Goal: Task Accomplishment & Management: Manage account settings

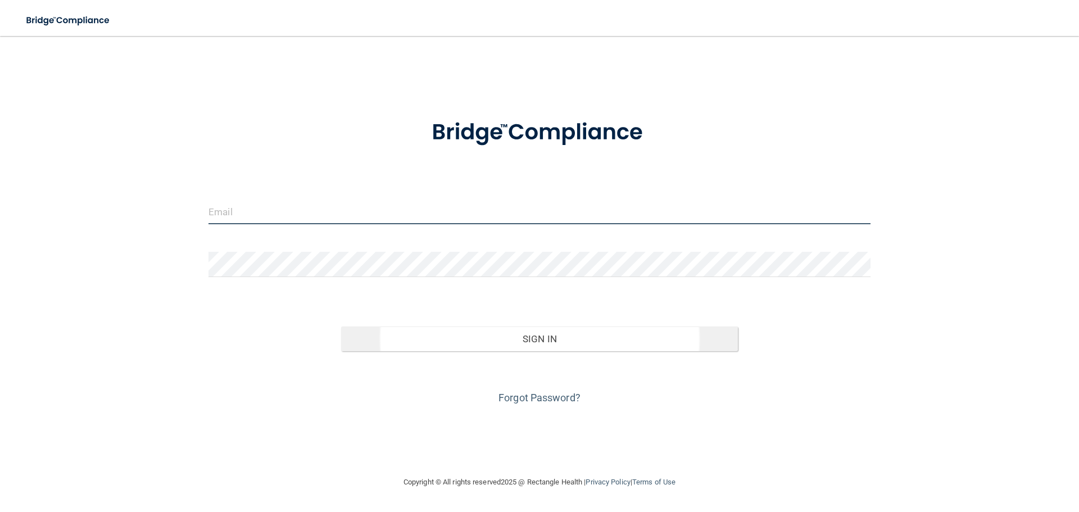
type input "kmerced@rectanglehealth.com"
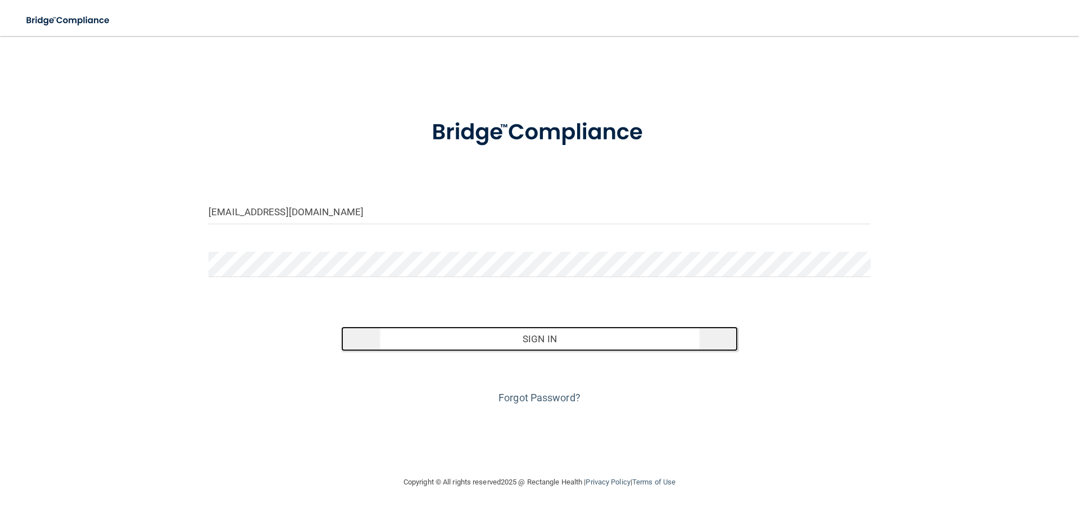
click at [573, 332] on button "Sign In" at bounding box center [539, 338] width 397 height 25
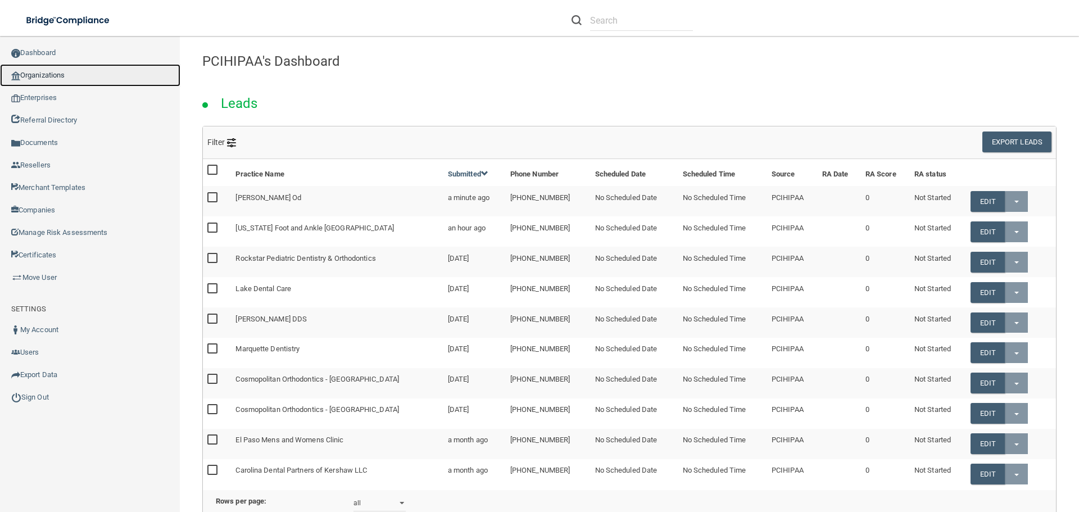
drag, startPoint x: 40, startPoint y: 72, endPoint x: 53, endPoint y: 72, distance: 12.9
click at [40, 72] on link "Organizations" at bounding box center [90, 75] width 180 height 22
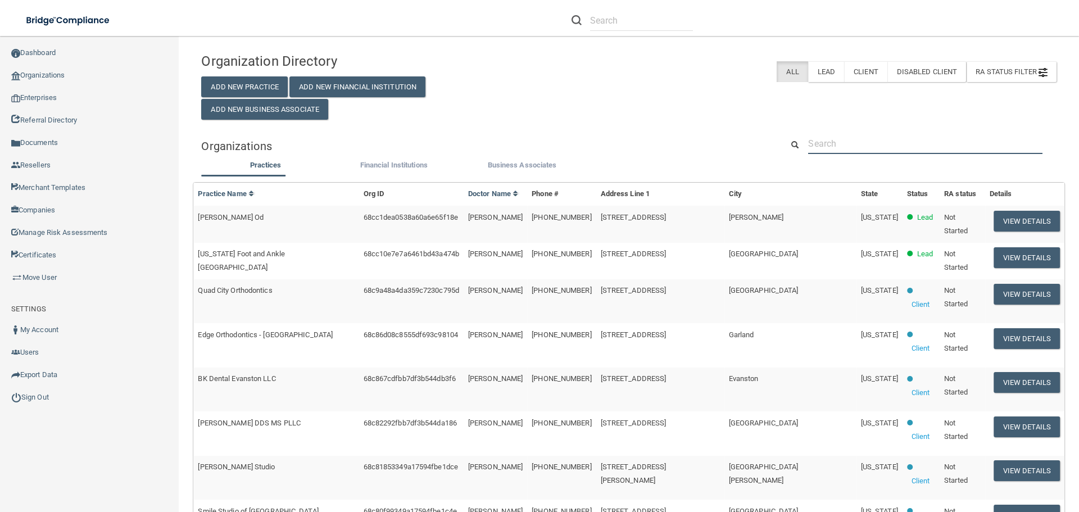
click at [856, 149] on input "text" at bounding box center [925, 143] width 234 height 21
paste input "Cassiehofer@icloud.com"
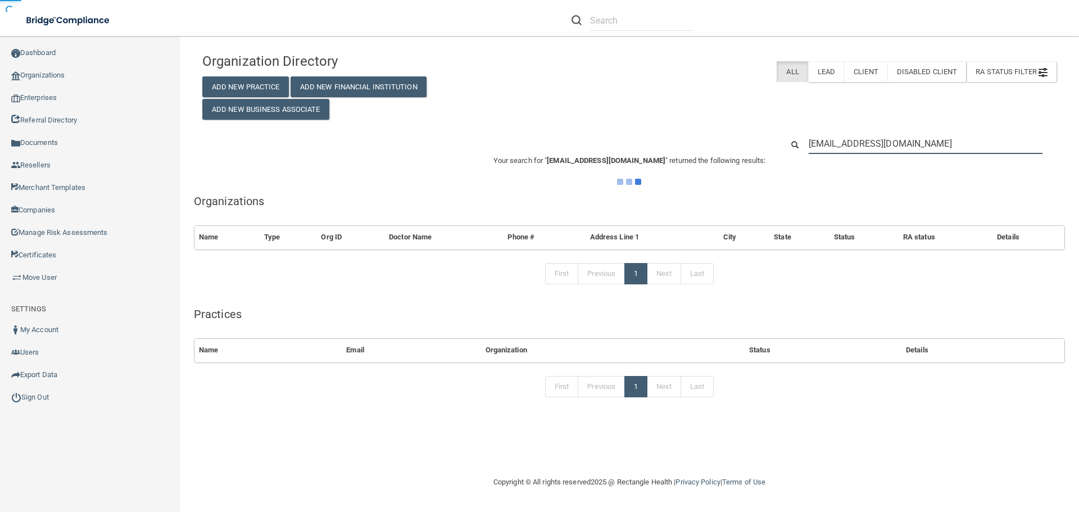
type input "Cassiehofer@icloud.com"
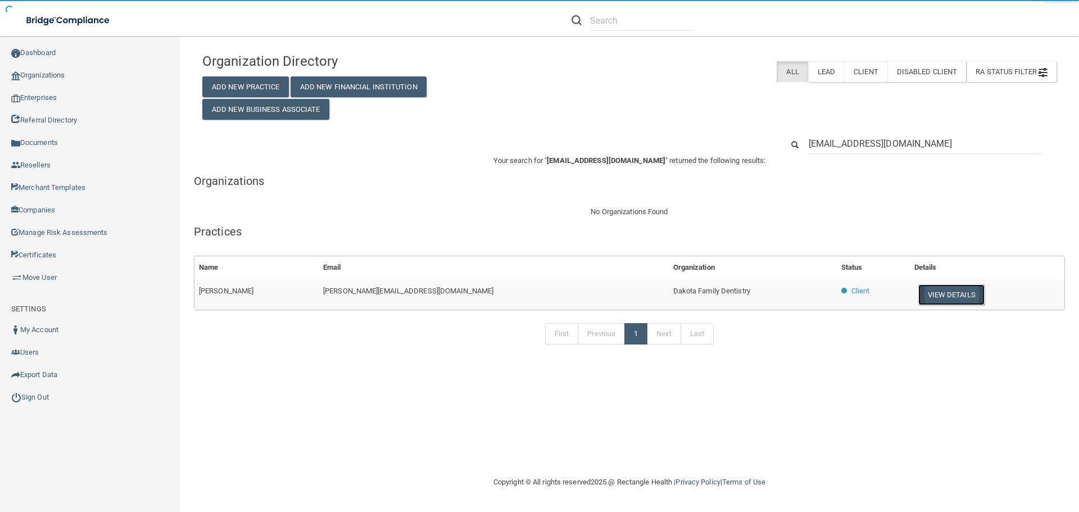
click at [924, 291] on button "View Details" at bounding box center [951, 294] width 66 height 21
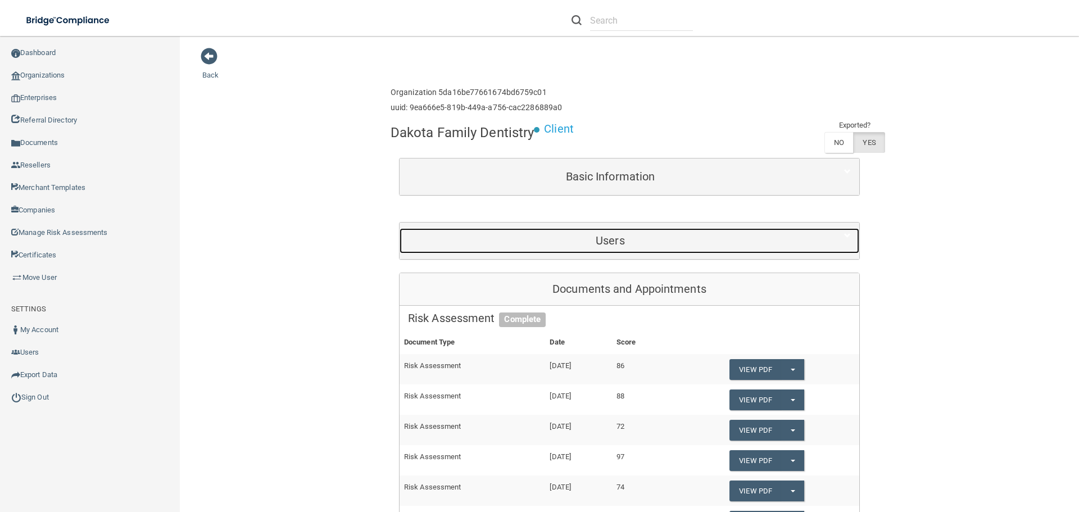
click at [574, 242] on h5 "Users" at bounding box center [610, 240] width 405 height 12
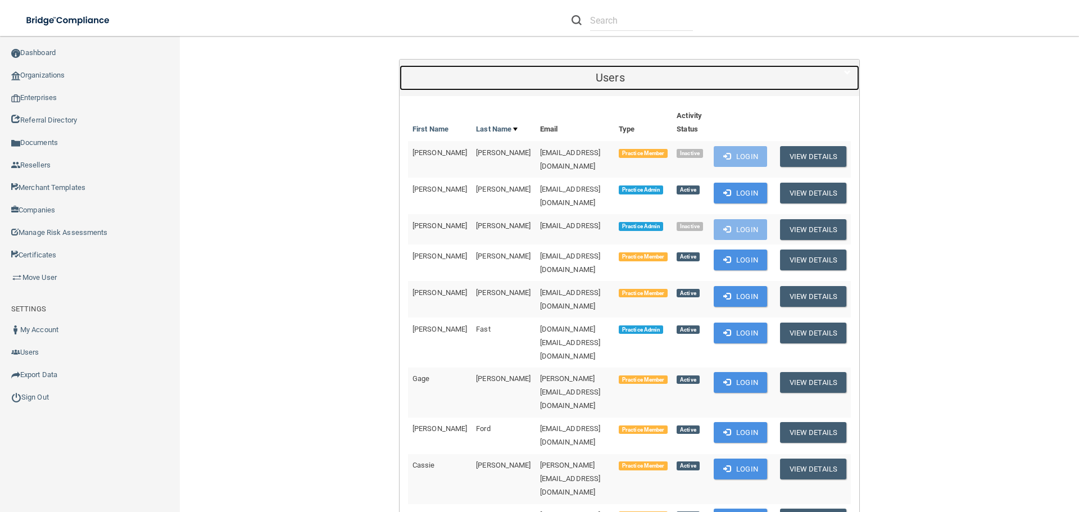
scroll to position [169, 0]
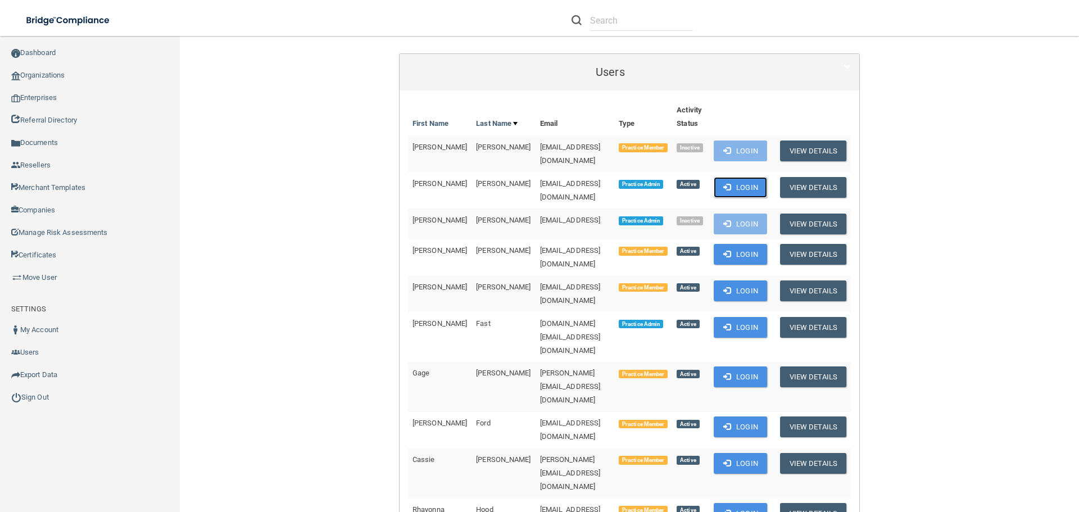
click at [734, 182] on button "Login" at bounding box center [740, 187] width 53 height 21
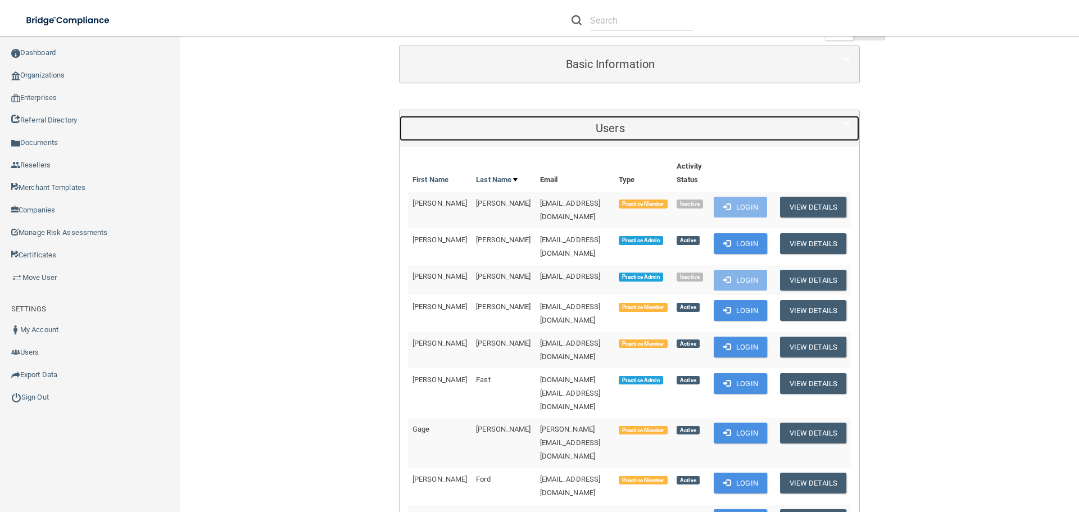
click at [595, 125] on h5 "Users" at bounding box center [610, 128] width 405 height 12
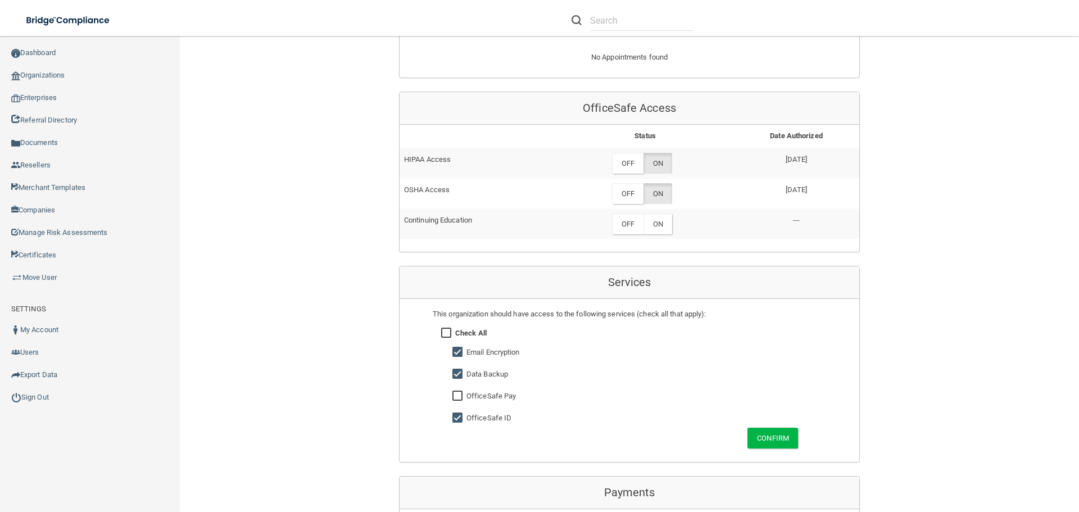
scroll to position [701, 0]
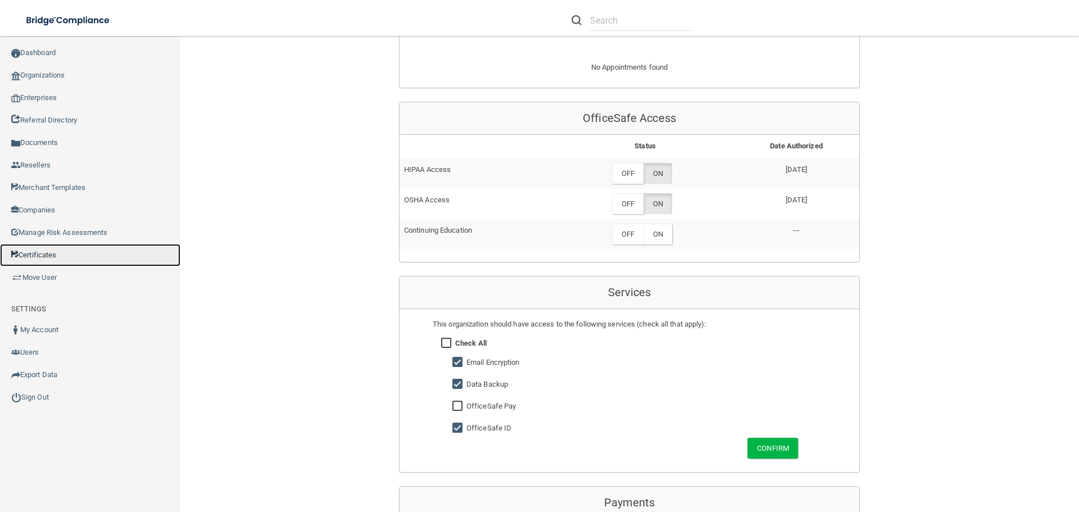
click at [30, 246] on link "Certificates" at bounding box center [90, 255] width 180 height 22
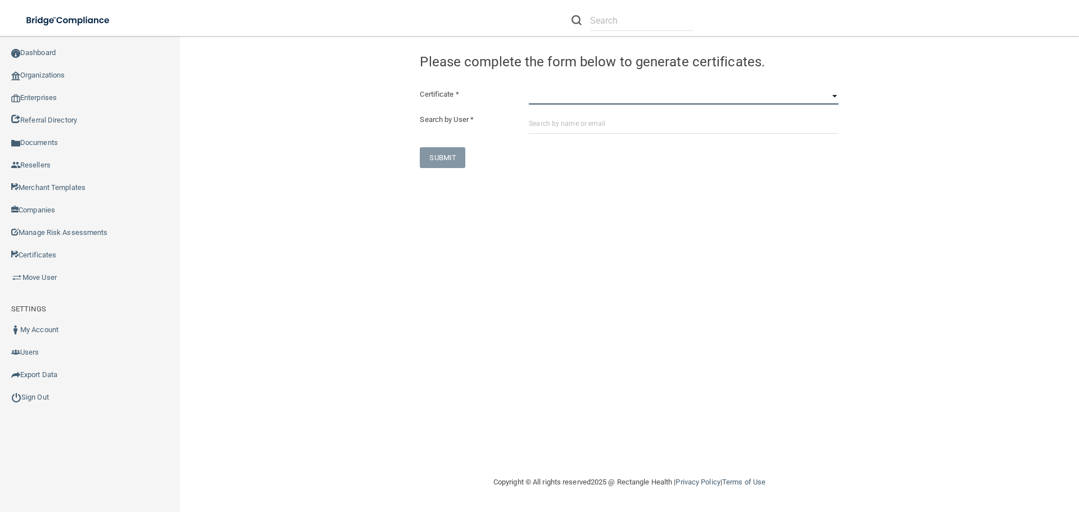
click at [558, 98] on select "HIPAA Officer Certification Training OSHA Bloodborne Pathogens OSHA COVID-19 Pr…" at bounding box center [684, 96] width 310 height 17
select select "1"
click at [529, 88] on select "HIPAA Officer Certification Training OSHA Bloodborne Pathogens OSHA COVID-19 Pr…" at bounding box center [684, 96] width 310 height 17
click at [578, 121] on input "text" at bounding box center [684, 123] width 310 height 21
paste input "Cassiehofer@icloud.com"
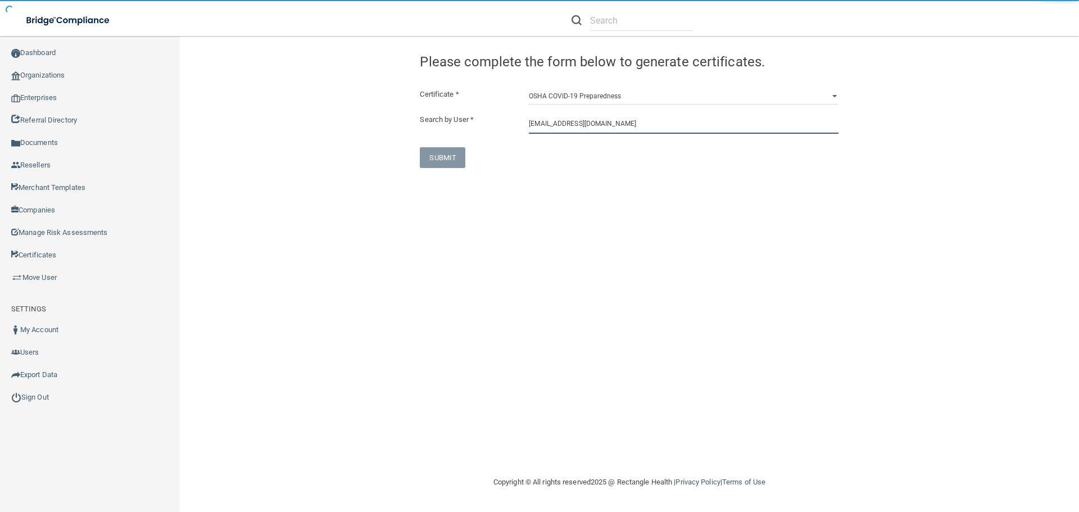
type input "Cassiehofer@icloud.com"
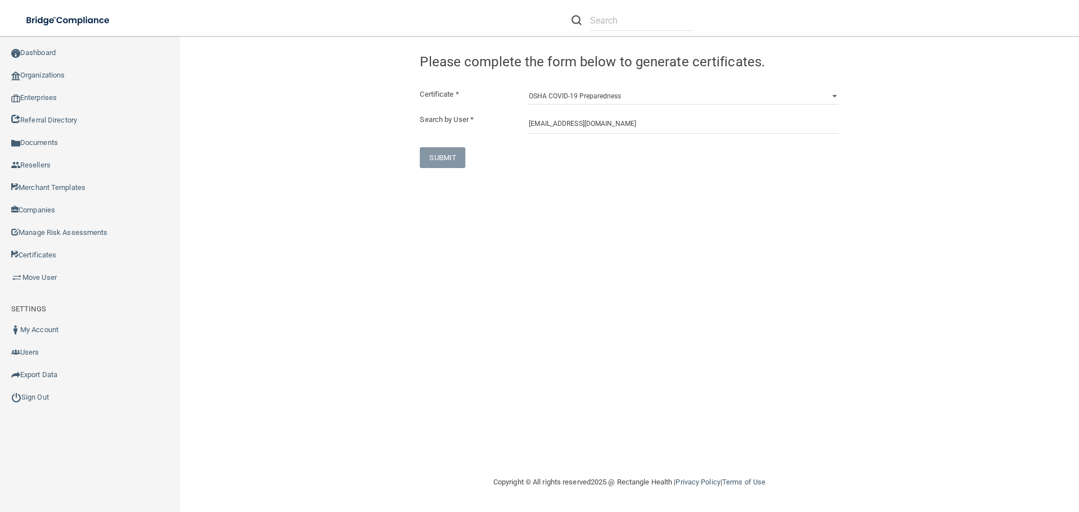
click at [530, 154] on div "SUBMIT" at bounding box center [483, 157] width 145 height 21
click at [651, 131] on input "Cassiehofer@icloud.com" at bounding box center [684, 123] width 310 height 21
click at [690, 85] on div "Congratulation! The certificate has been generated and should now be viewable i…" at bounding box center [629, 107] width 436 height 121
click at [682, 91] on select "HIPAA Officer Certification Training OSHA Bloodborne Pathogens OSHA COVID-19 Pr…" at bounding box center [684, 96] width 310 height 17
click at [529, 88] on select "HIPAA Officer Certification Training OSHA Bloodborne Pathogens OSHA COVID-19 Pr…" at bounding box center [684, 96] width 310 height 17
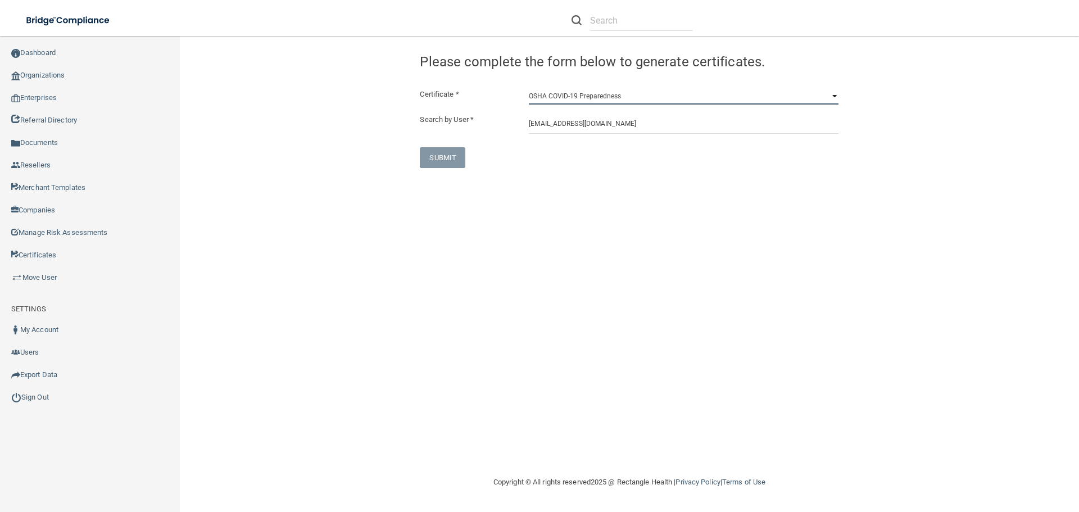
click at [594, 93] on select "HIPAA Officer Certification Training OSHA Bloodborne Pathogens OSHA COVID-19 Pr…" at bounding box center [684, 96] width 310 height 17
click at [529, 88] on select "HIPAA Officer Certification Training OSHA Bloodborne Pathogens OSHA COVID-19 Pr…" at bounding box center [684, 96] width 310 height 17
click at [560, 93] on select "HIPAA Officer Certification Training OSHA Bloodborne Pathogens OSHA COVID-19 Pr…" at bounding box center [684, 96] width 310 height 17
select select "3"
click at [529, 88] on select "HIPAA Officer Certification Training OSHA Bloodborne Pathogens OSHA COVID-19 Pr…" at bounding box center [684, 96] width 310 height 17
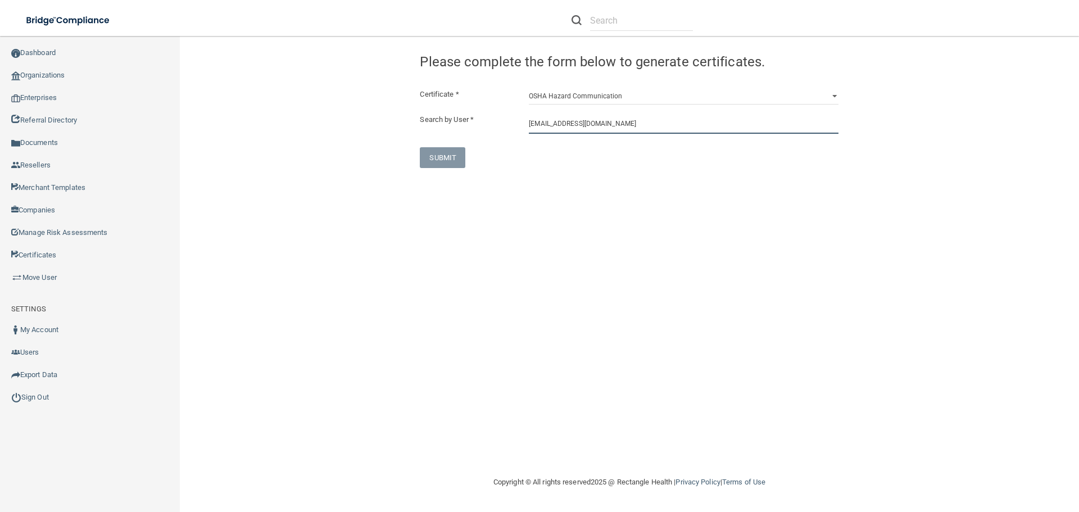
click at [630, 126] on input "Cassiehofer@icloud.com" at bounding box center [684, 123] width 310 height 21
click at [631, 126] on input "Cassiehofer@icloud.com" at bounding box center [684, 123] width 310 height 21
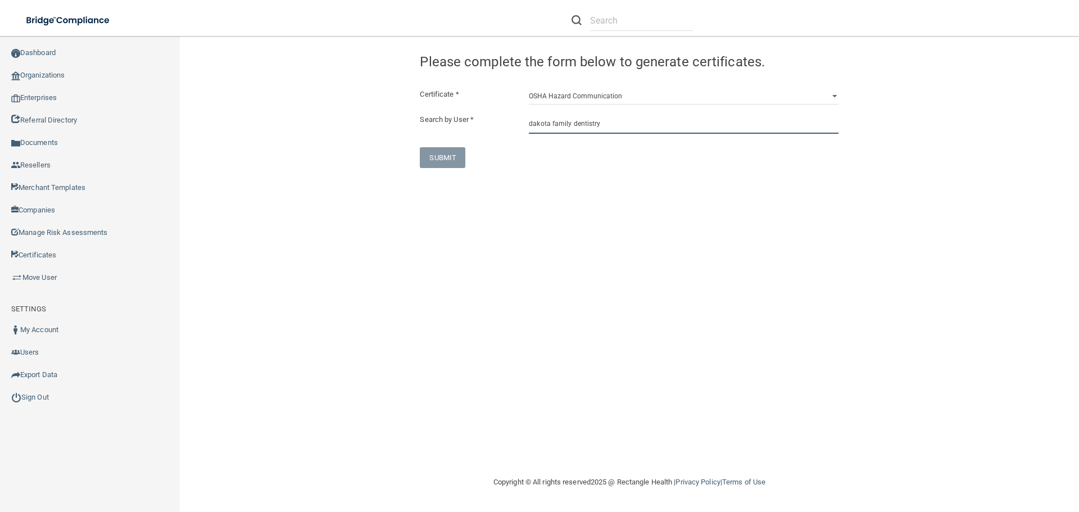
drag, startPoint x: 643, startPoint y: 120, endPoint x: 431, endPoint y: 182, distance: 221.4
click at [641, 125] on input "dakota family dentistry" at bounding box center [684, 123] width 310 height 21
click at [459, 144] on div "Certificate * HIPAA Officer Certification Training OSHA Bloodborne Pathogens OS…" at bounding box center [629, 128] width 419 height 80
click at [615, 121] on input "dakota family dentistry" at bounding box center [684, 123] width 310 height 21
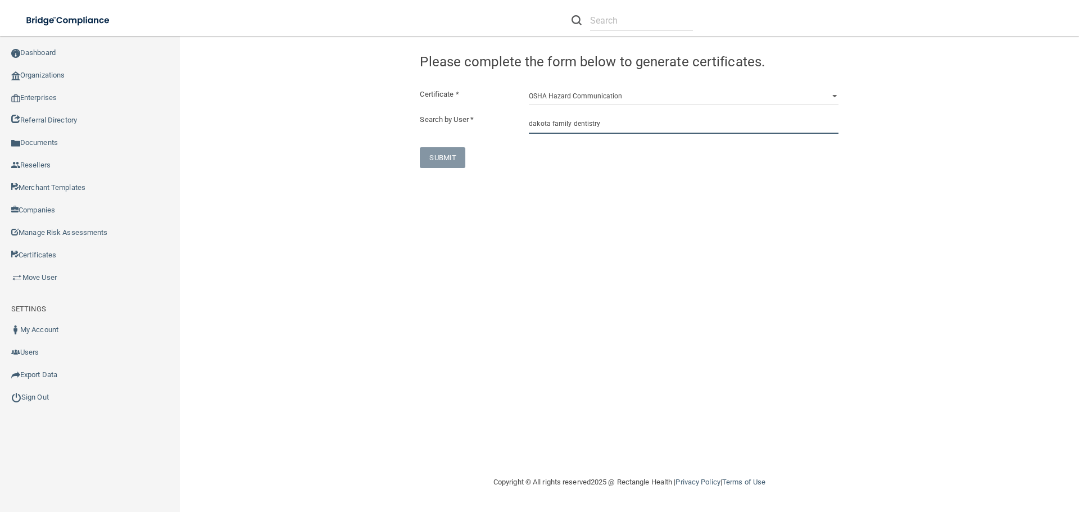
click at [615, 121] on input "dakota family dentistry" at bounding box center [684, 123] width 310 height 21
paste input "Cassiehofer@icloud.com"
type input "Cassiehofer@icloud.com"
click at [622, 98] on select "HIPAA Officer Certification Training OSHA Bloodborne Pathogens OSHA COVID-19 Pr…" at bounding box center [684, 96] width 310 height 17
select select "0"
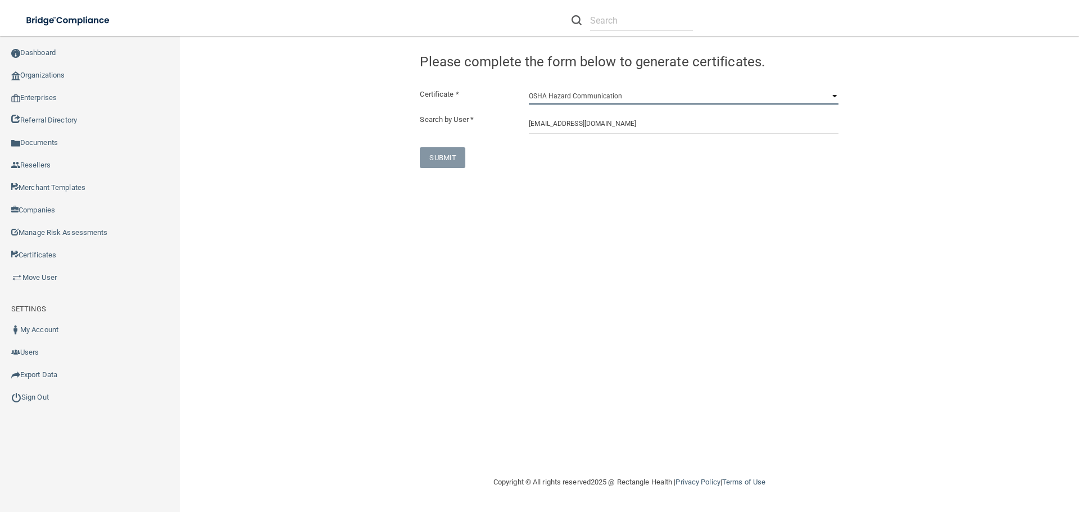
click at [529, 88] on select "HIPAA Officer Certification Training OSHA Bloodborne Pathogens OSHA COVID-19 Pr…" at bounding box center [684, 96] width 310 height 17
click at [465, 165] on div "SUBMIT" at bounding box center [483, 157] width 145 height 21
click at [617, 117] on input "Cassiehofer@icloud.com" at bounding box center [684, 123] width 310 height 21
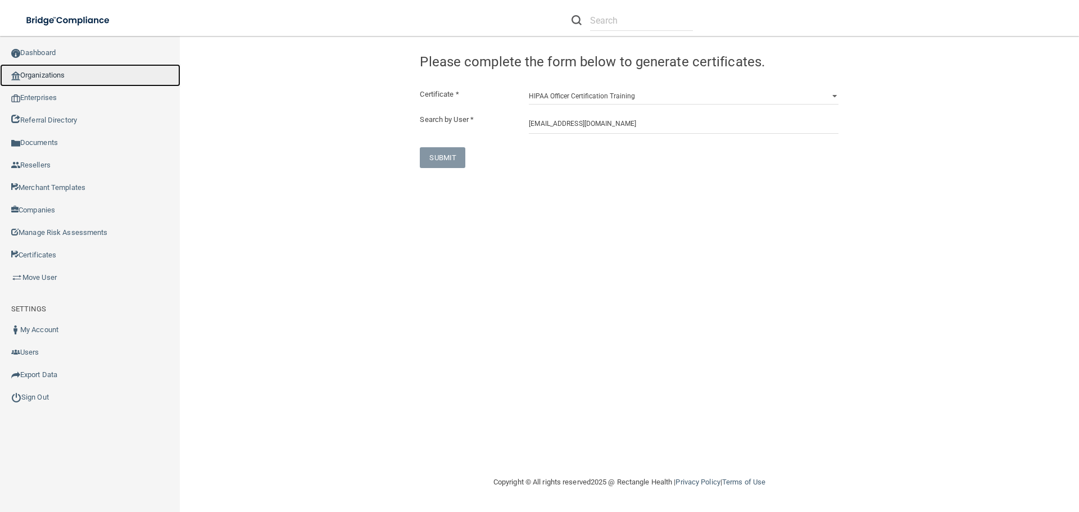
click at [53, 76] on link "Organizations" at bounding box center [90, 75] width 180 height 22
drag, startPoint x: 622, startPoint y: 185, endPoint x: 616, endPoint y: 185, distance: 5.6
click at [622, 185] on div "Congratulation! The certificate has been generated and should now be viewable i…" at bounding box center [629, 255] width 854 height 417
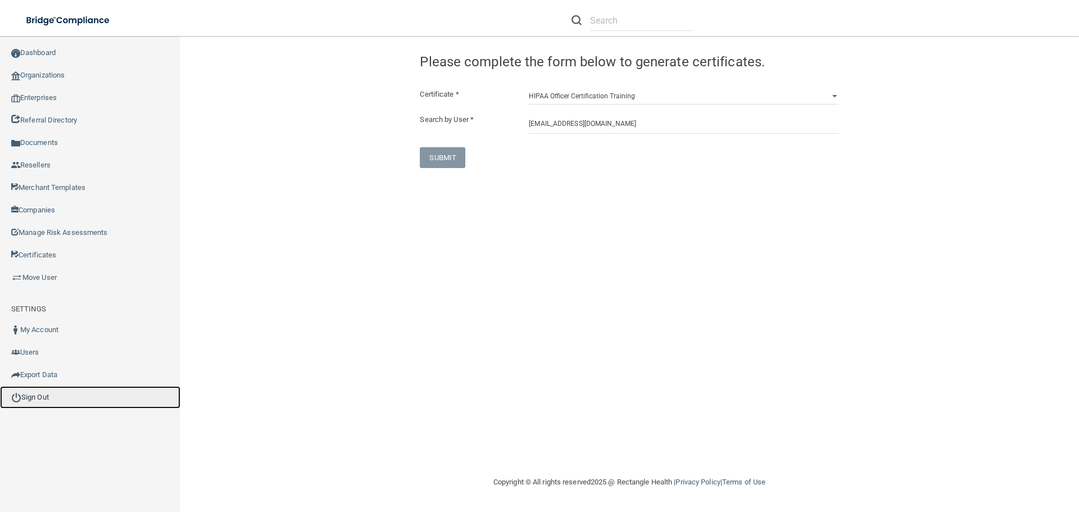
click at [47, 391] on link "Sign Out" at bounding box center [90, 397] width 180 height 22
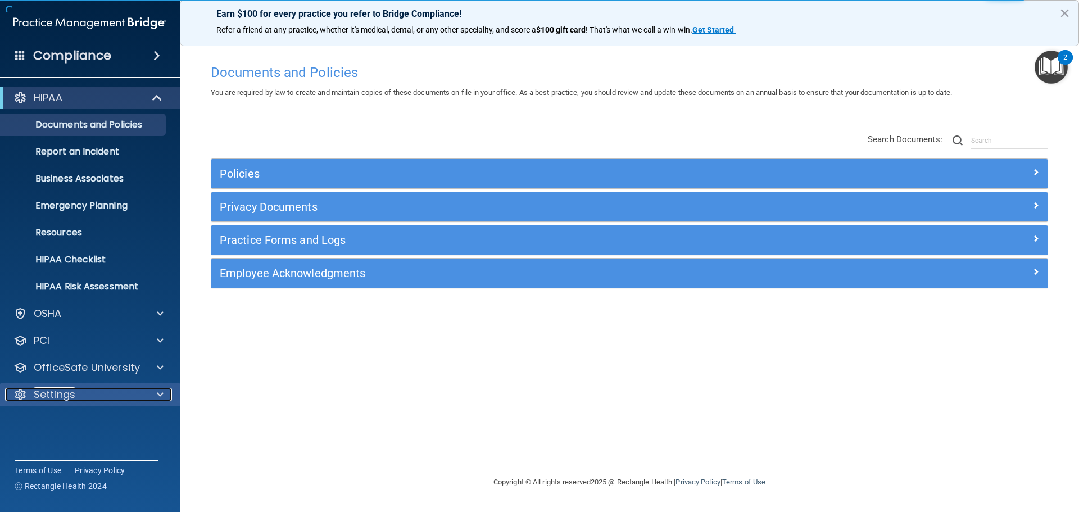
click at [42, 397] on p "Settings" at bounding box center [55, 394] width 42 height 13
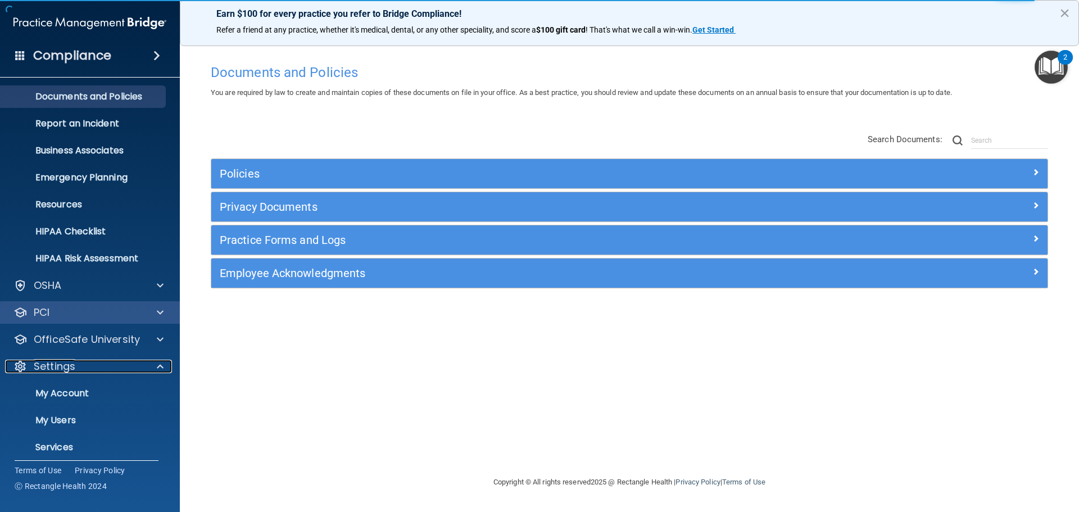
scroll to position [62, 0]
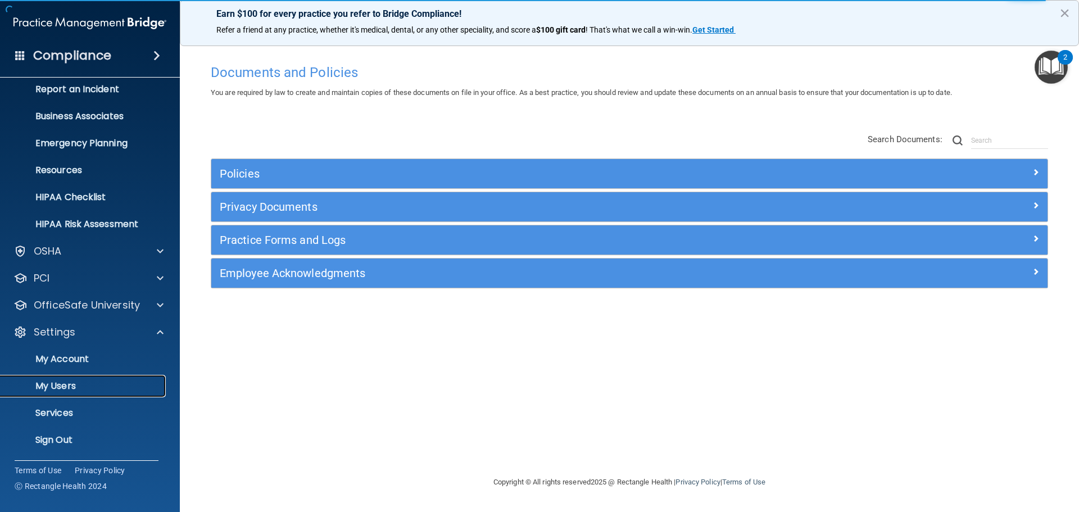
click at [57, 388] on p "My Users" at bounding box center [83, 385] width 153 height 11
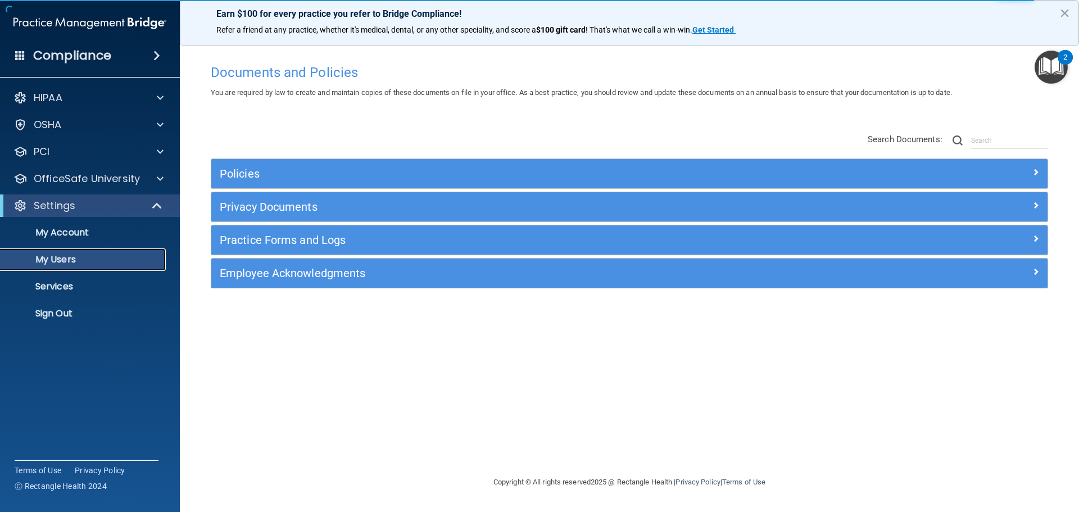
select select "20"
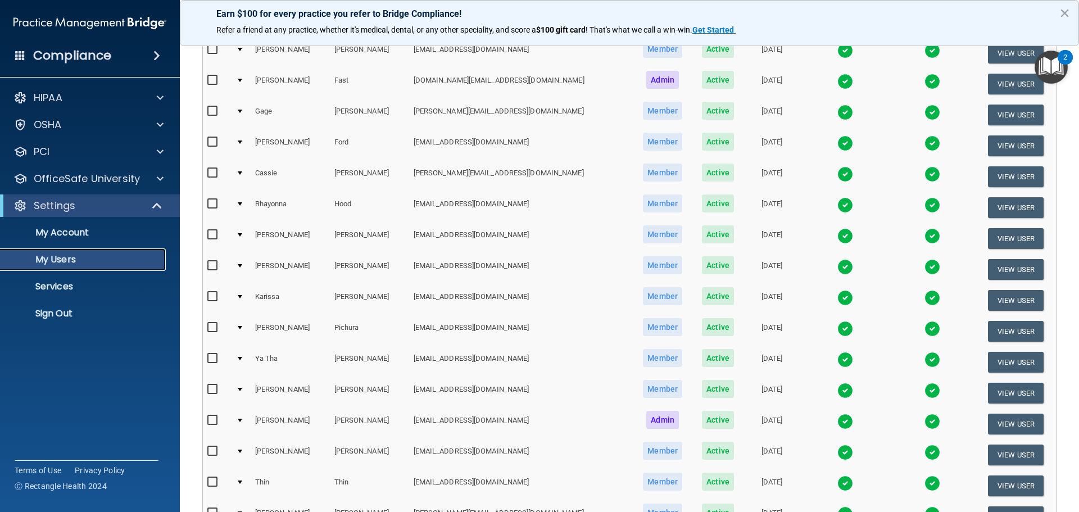
scroll to position [225, 0]
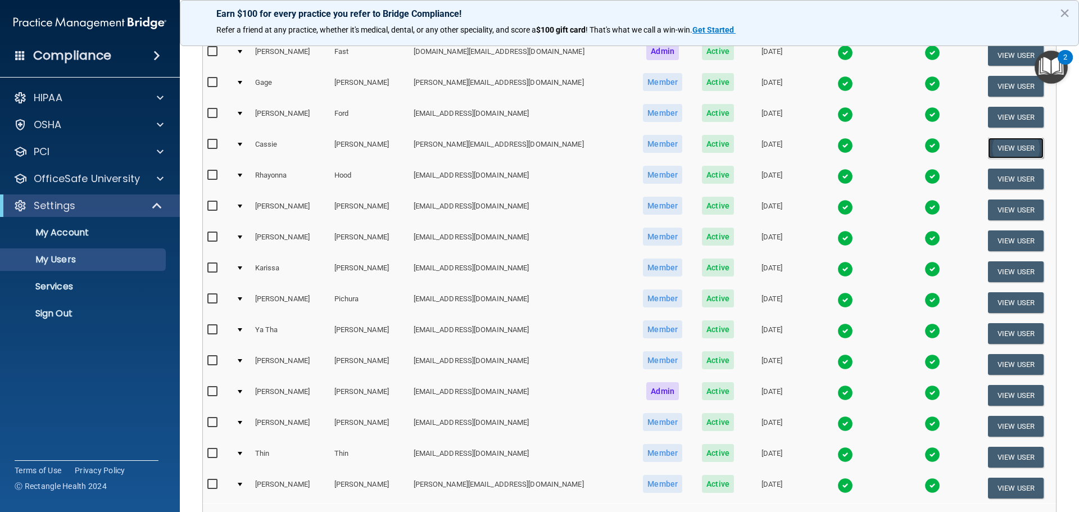
click at [1019, 146] on button "View User" at bounding box center [1016, 148] width 56 height 21
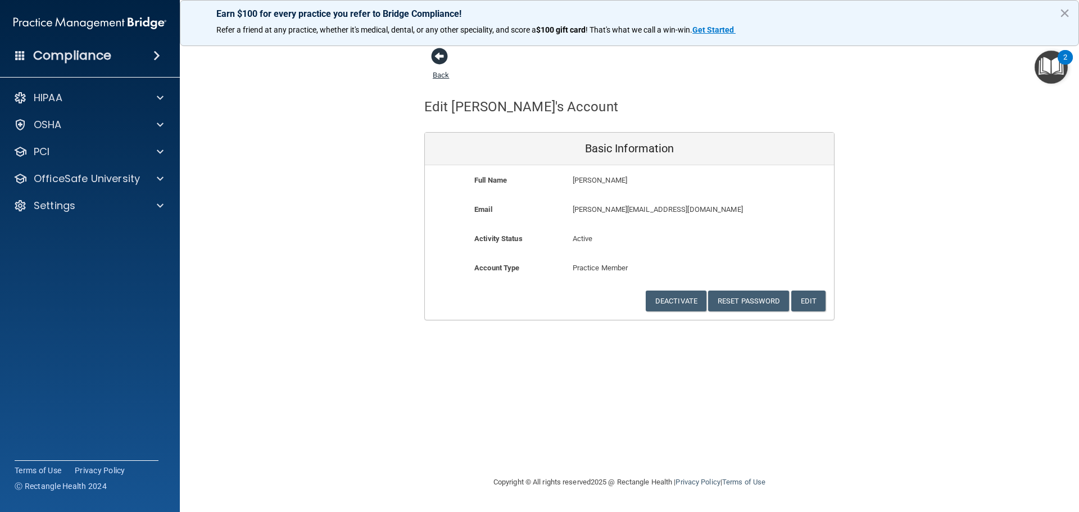
click at [447, 55] on span at bounding box center [439, 56] width 17 height 17
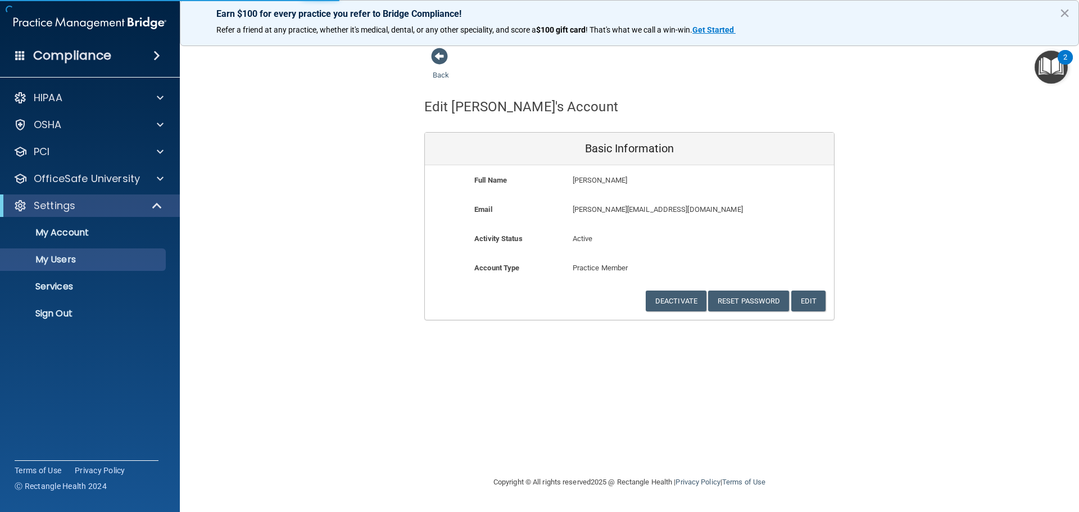
select select "20"
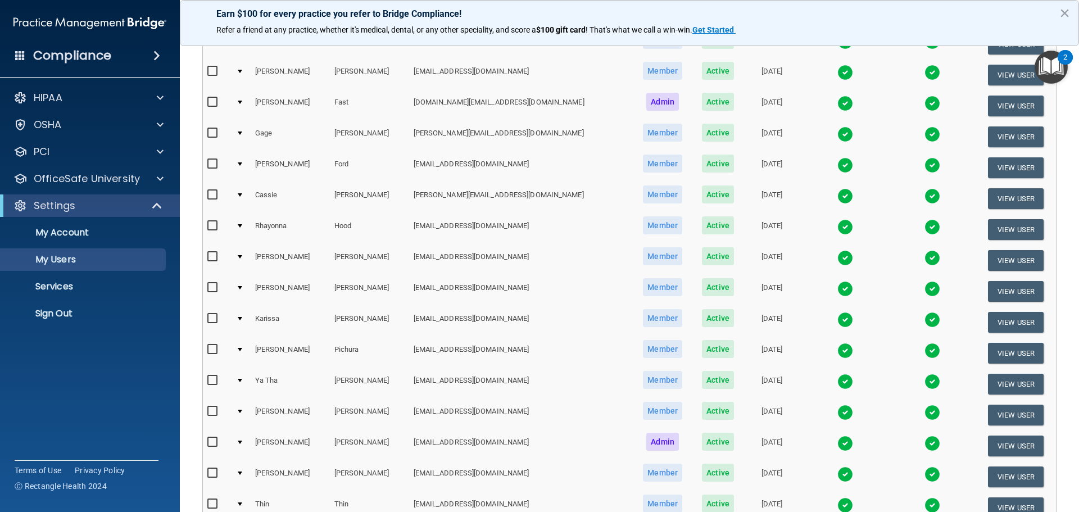
scroll to position [75, 0]
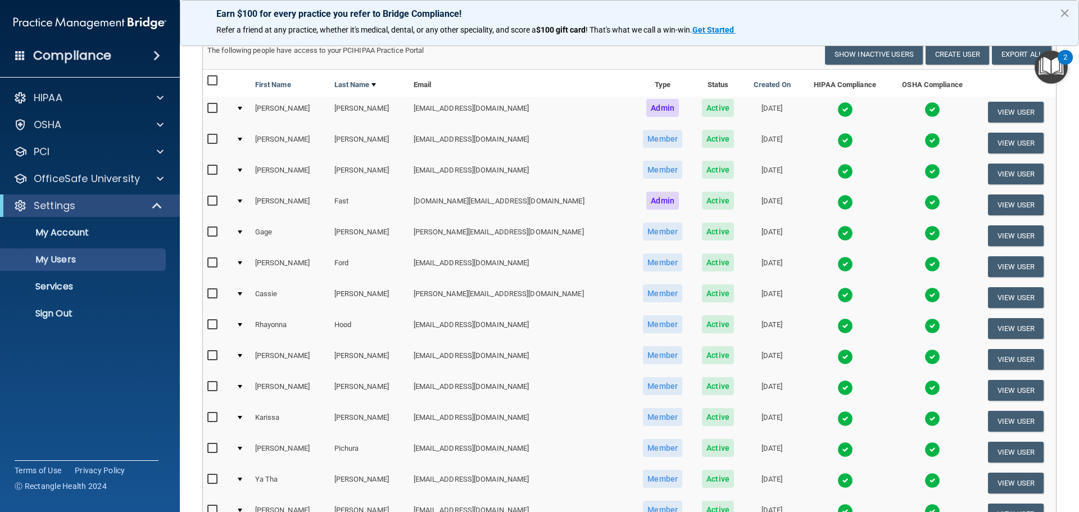
click at [924, 289] on img at bounding box center [932, 295] width 16 height 16
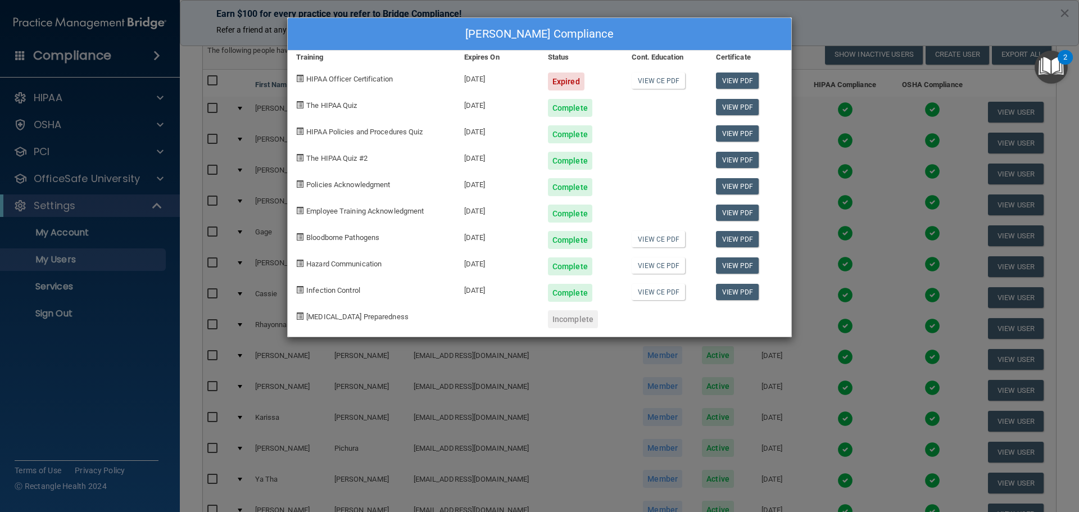
click at [865, 20] on div "[PERSON_NAME] Compliance Training Expires On Status Cont. Education Certificate…" at bounding box center [539, 256] width 1079 height 512
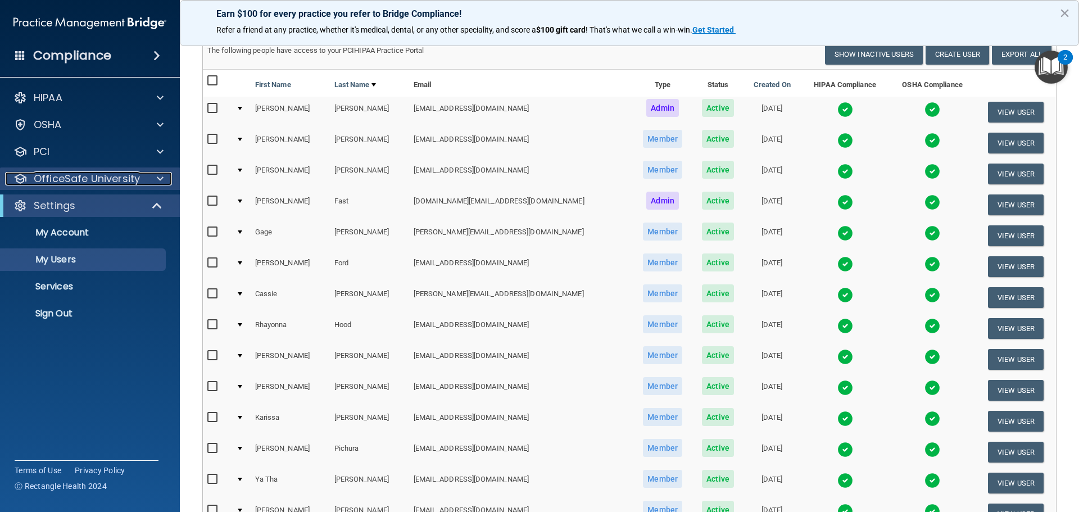
click at [135, 183] on p "OfficeSafe University" at bounding box center [87, 178] width 106 height 13
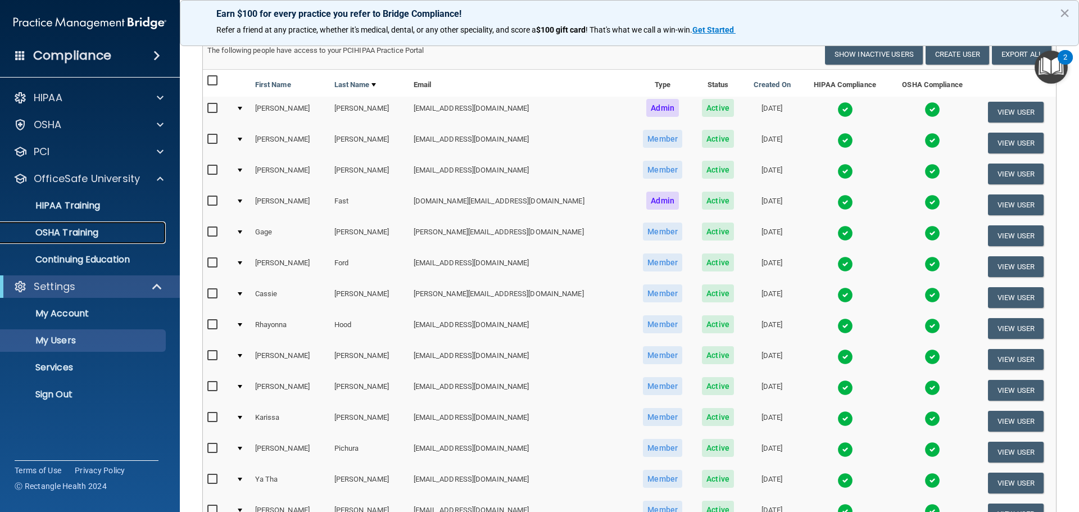
click at [94, 230] on p "OSHA Training" at bounding box center [52, 232] width 91 height 11
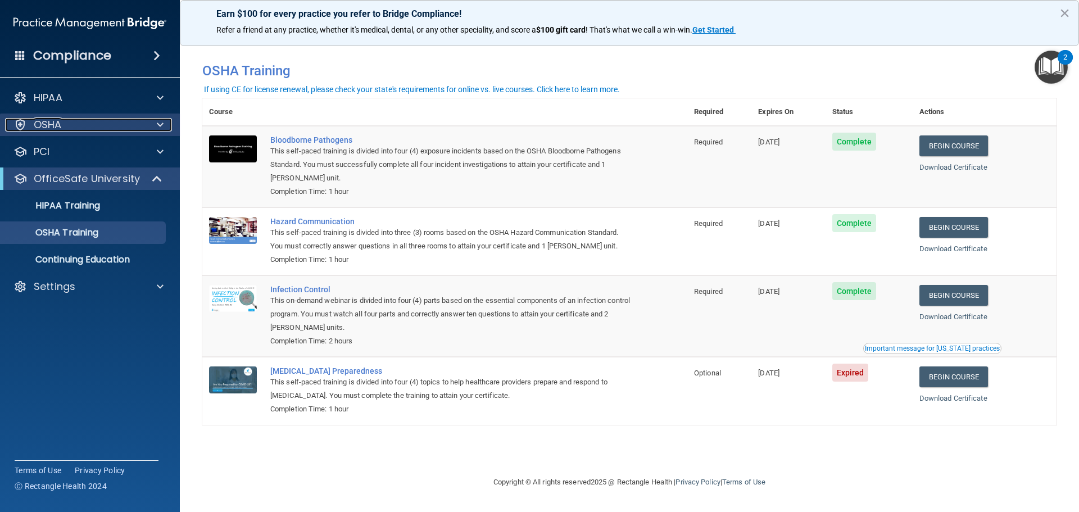
click at [114, 118] on div "OSHA" at bounding box center [74, 124] width 139 height 13
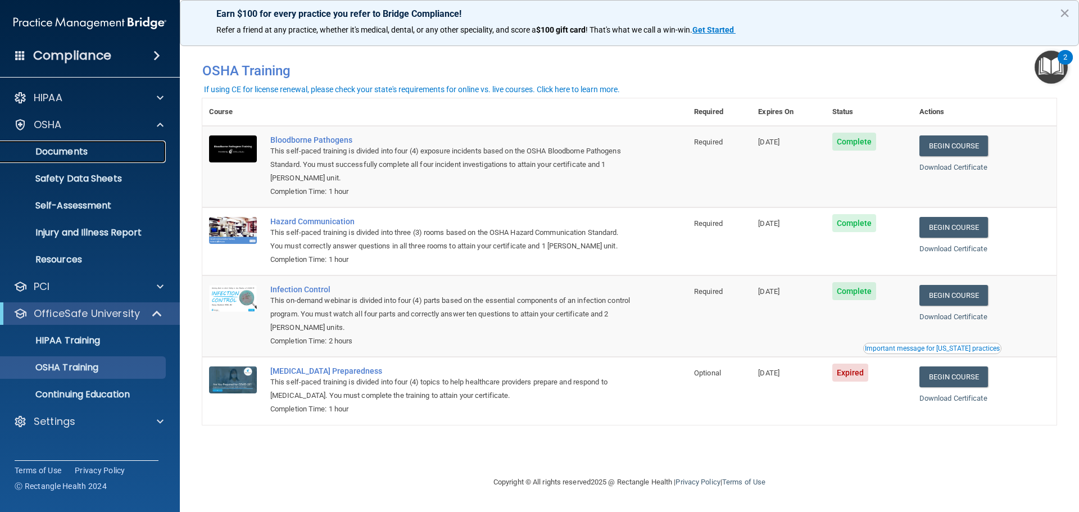
click at [84, 158] on link "Documents" at bounding box center [77, 151] width 177 height 22
